Goal: Information Seeking & Learning: Learn about a topic

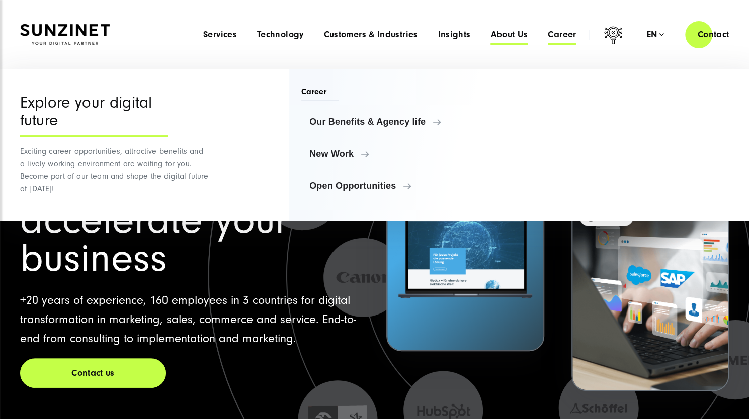
click at [511, 36] on span "About Us" at bounding box center [508, 35] width 37 height 10
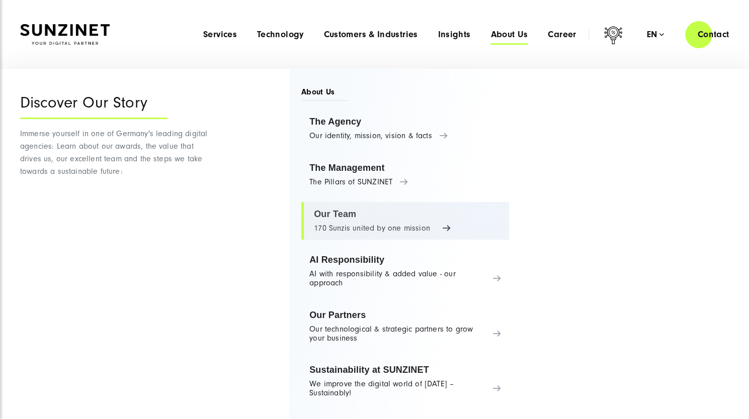
click at [365, 229] on link "Our Team 170 Sunzis united by one mission" at bounding box center [405, 221] width 208 height 38
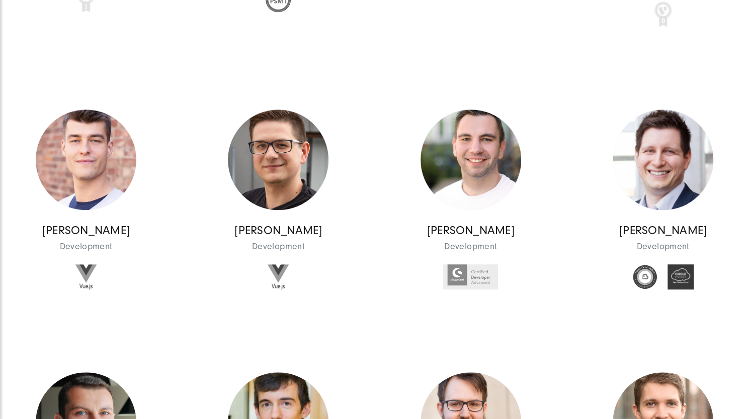
scroll to position [8503, 0]
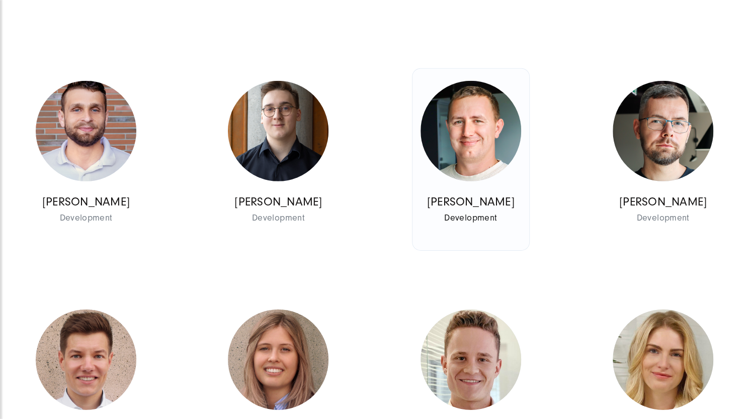
click at [479, 182] on img at bounding box center [470, 131] width 101 height 101
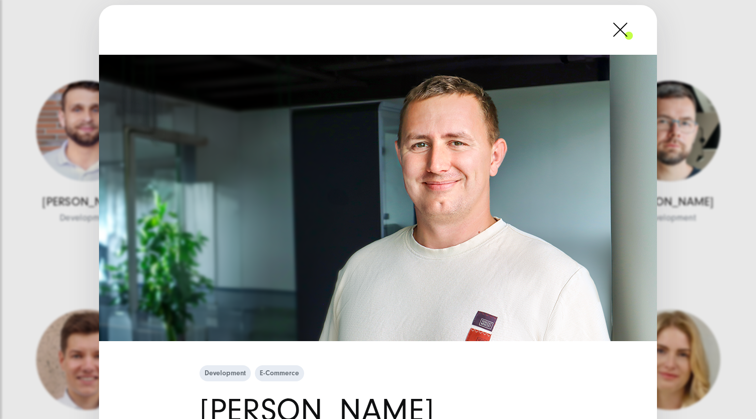
click at [633, 35] on span at bounding box center [633, 29] width 0 height 25
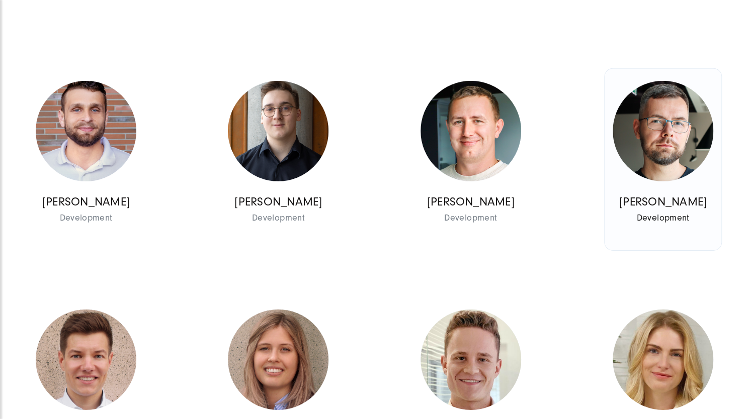
click at [658, 182] on img at bounding box center [663, 131] width 101 height 101
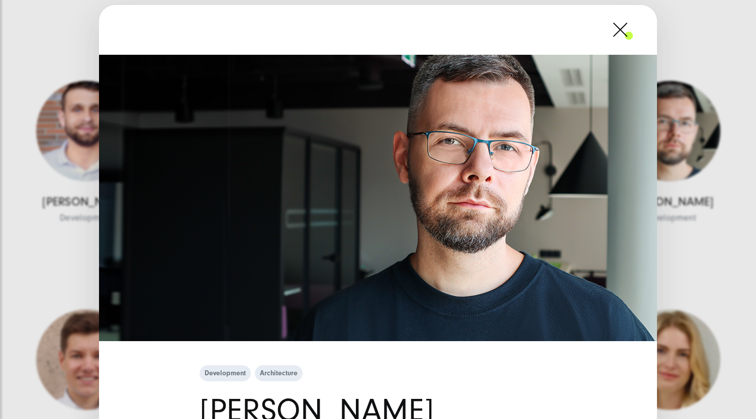
click at [633, 41] on span at bounding box center [633, 29] width 0 height 25
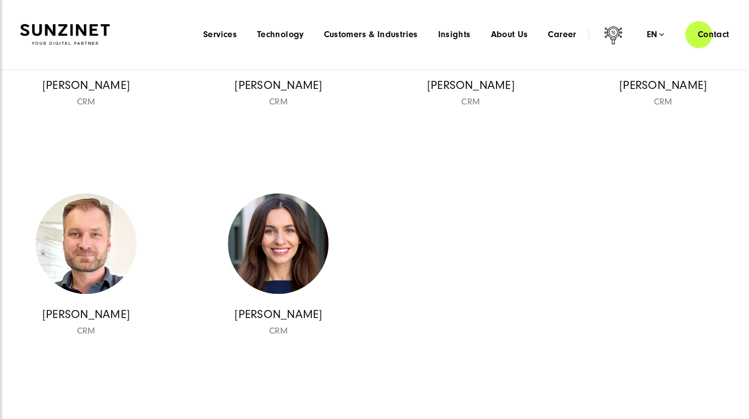
scroll to position [8839, 0]
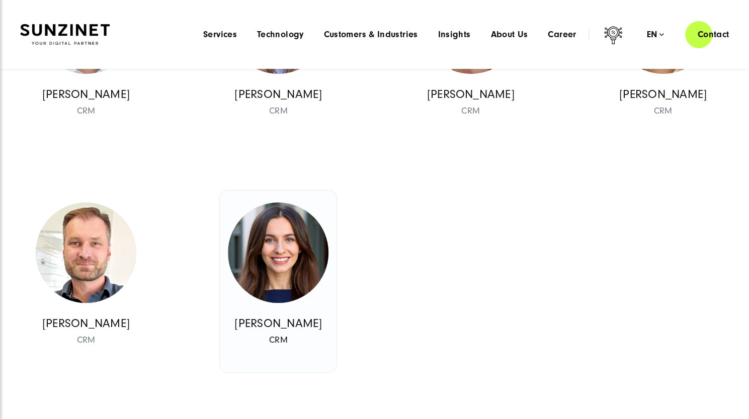
click at [287, 268] on img at bounding box center [278, 253] width 101 height 101
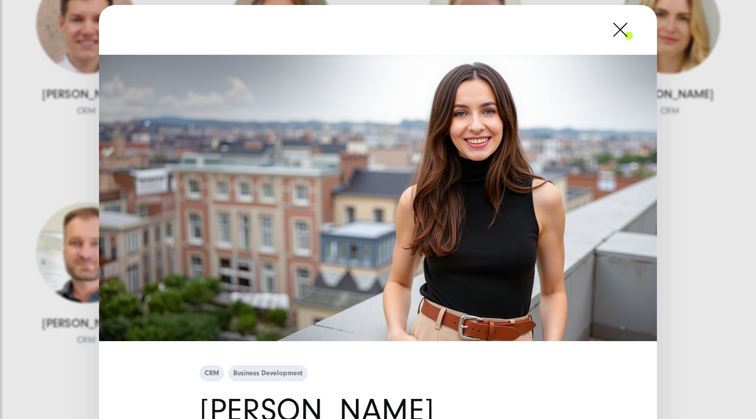
click at [631, 41] on div at bounding box center [378, 30] width 558 height 50
click at [633, 33] on span at bounding box center [633, 29] width 0 height 25
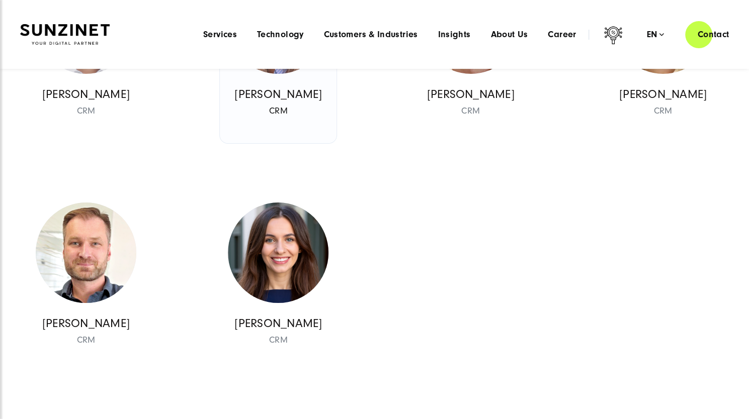
click at [294, 74] on img at bounding box center [278, 23] width 101 height 101
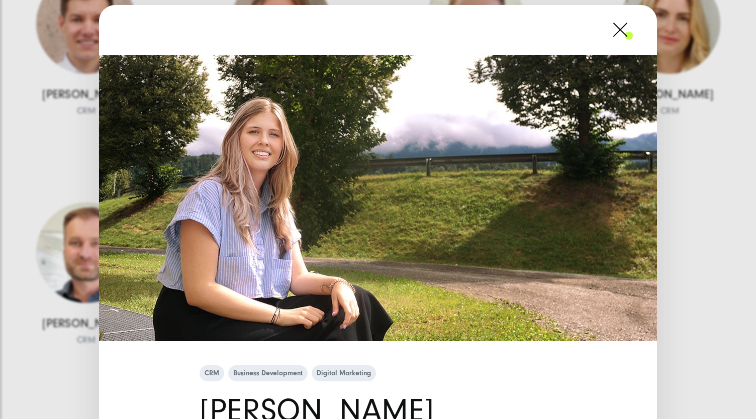
click at [633, 32] on span at bounding box center [633, 29] width 0 height 25
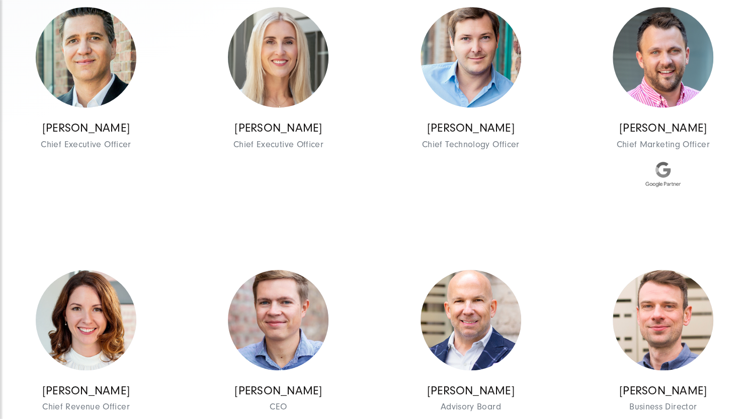
scroll to position [3768, 0]
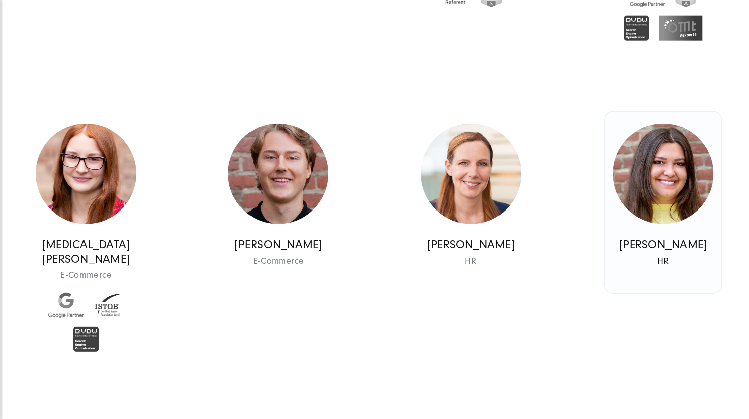
click at [659, 168] on img at bounding box center [663, 174] width 101 height 101
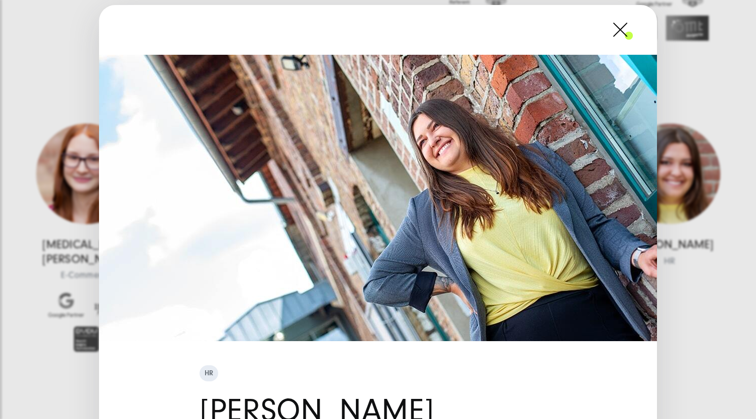
click at [632, 35] on div at bounding box center [378, 30] width 558 height 50
click at [633, 36] on span at bounding box center [633, 29] width 0 height 25
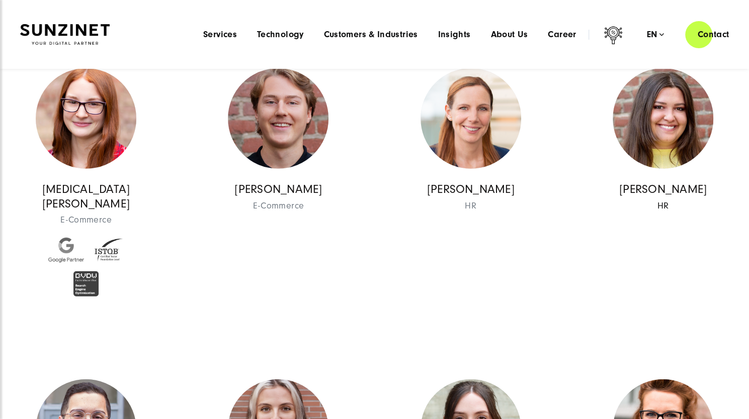
scroll to position [3806, 0]
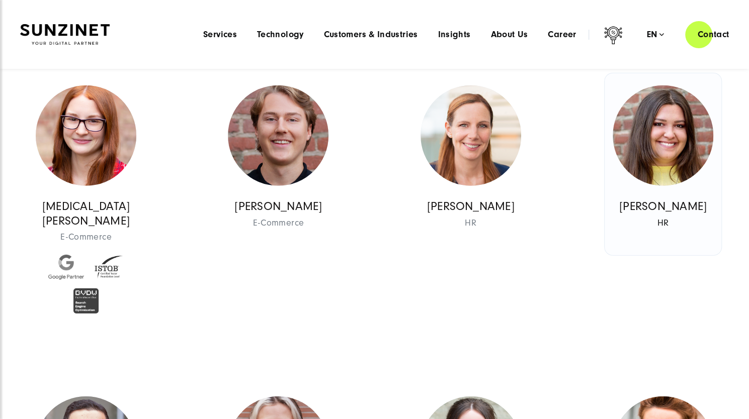
click at [686, 138] on img at bounding box center [663, 135] width 101 height 101
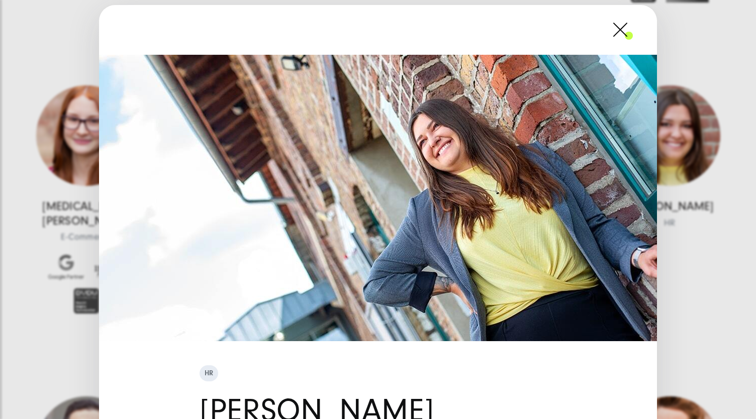
click at [633, 35] on span at bounding box center [633, 29] width 0 height 25
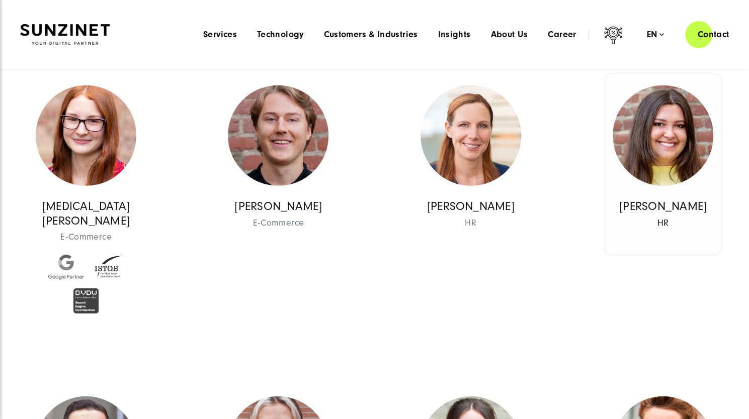
click at [691, 157] on img at bounding box center [663, 135] width 101 height 101
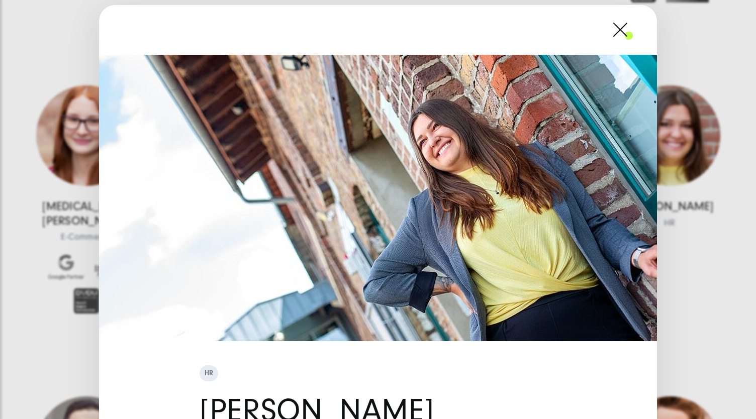
click at [633, 30] on span at bounding box center [633, 29] width 0 height 25
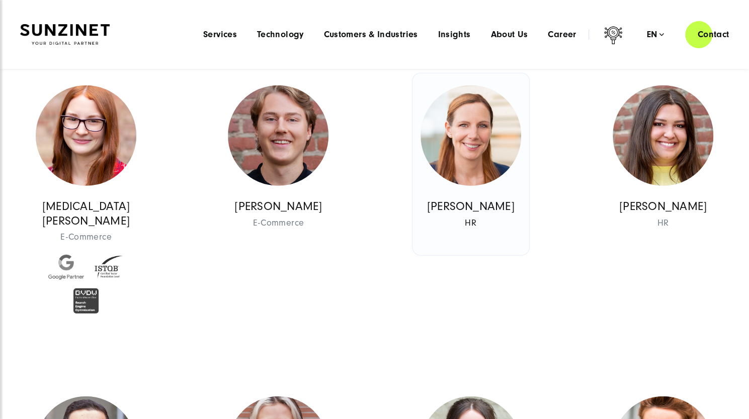
click at [504, 175] on link "[PERSON_NAME] HR HR" at bounding box center [470, 164] width 117 height 182
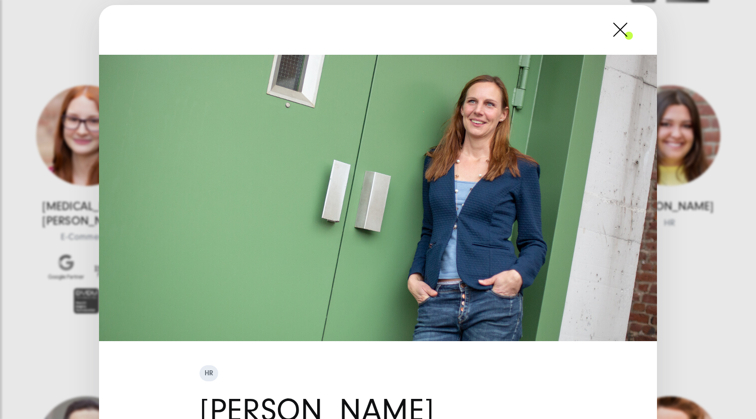
click at [633, 31] on span at bounding box center [633, 29] width 0 height 25
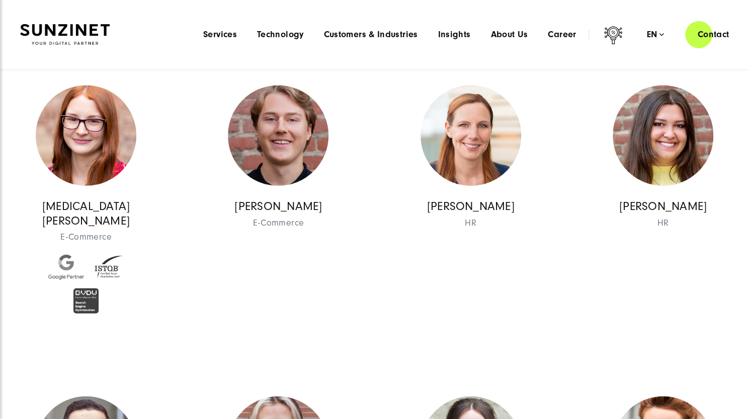
click at [748, 162] on div "[PERSON_NAME] HR HR HR [PERSON_NAME] HR" at bounding box center [663, 205] width 192 height 264
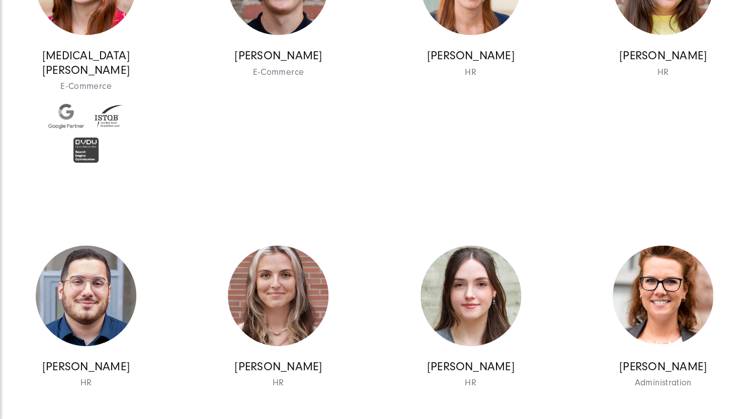
scroll to position [4103, 0]
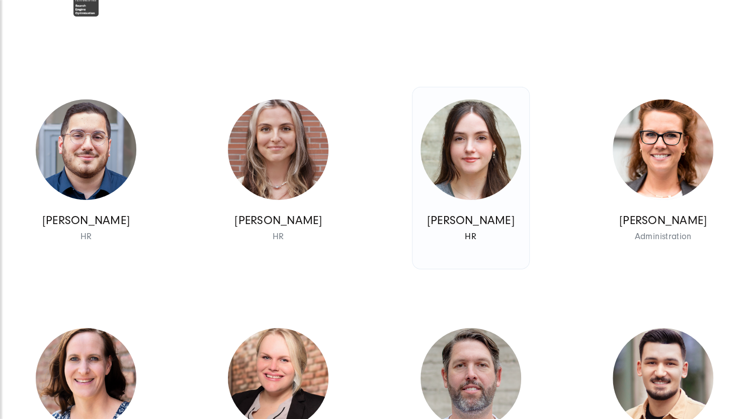
click at [448, 150] on img at bounding box center [470, 150] width 101 height 101
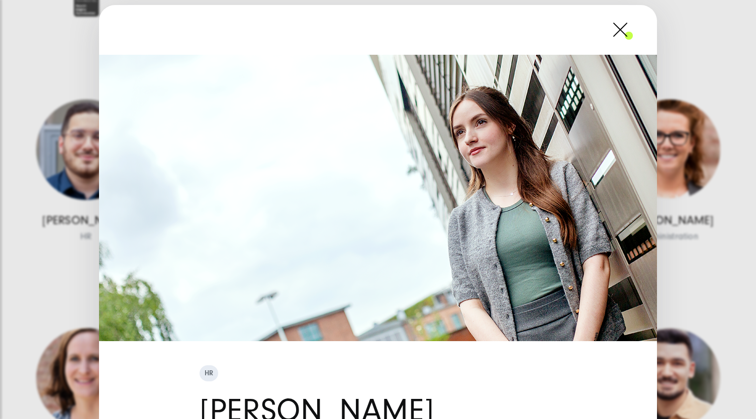
click at [633, 33] on span at bounding box center [633, 29] width 0 height 25
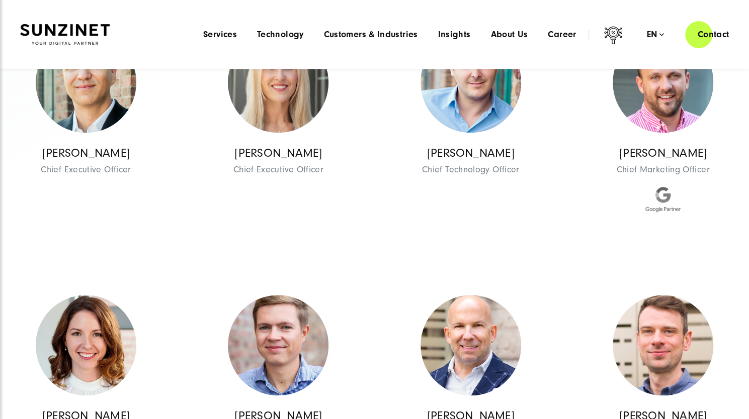
scroll to position [0, 0]
